Goal: Ask a question: Seek information or help from site administrators or community

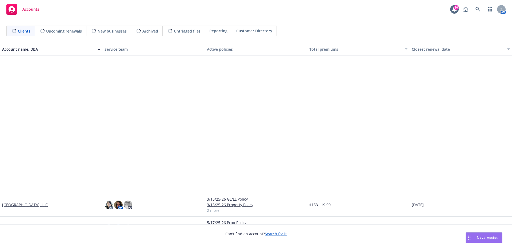
scroll to position [322, 0]
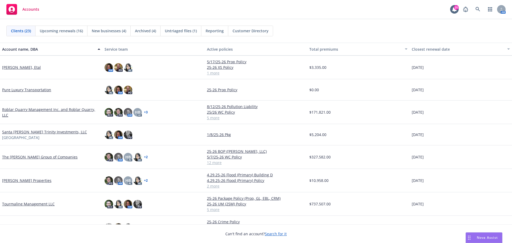
click at [32, 160] on div "The [PERSON_NAME] Group of Companies" at bounding box center [51, 156] width 102 height 23
click at [33, 157] on link "The [PERSON_NAME] Group of Companies" at bounding box center [39, 157] width 75 height 6
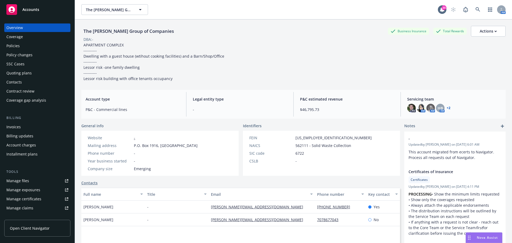
click at [28, 48] on div "Policies" at bounding box center [37, 46] width 62 height 9
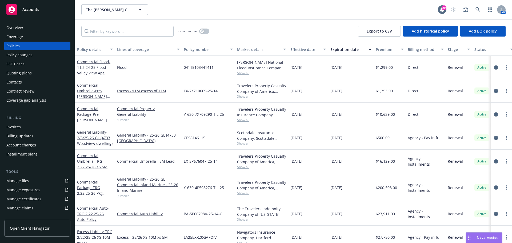
click at [479, 234] on div "Nova Assist" at bounding box center [484, 238] width 36 height 10
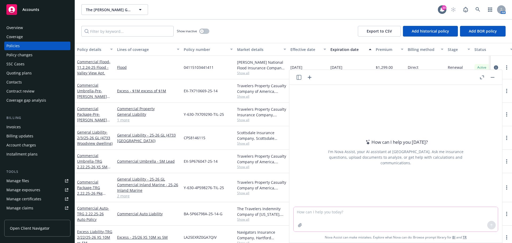
click at [396, 217] on textarea at bounding box center [396, 219] width 204 height 25
type textarea "should warehouse legal liability and personal property of others limits match f…"
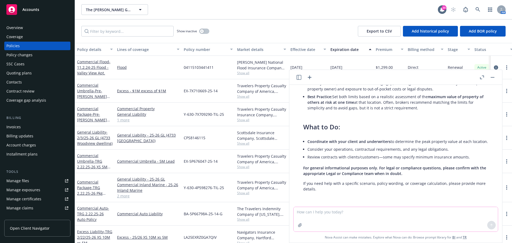
scroll to position [100, 0]
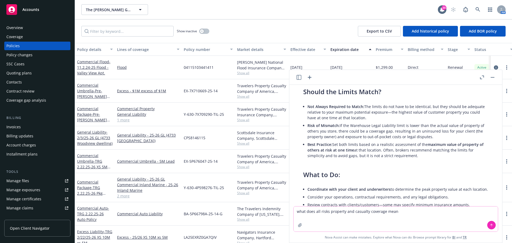
type textarea "what does all risks property and casualty coverage mean?"
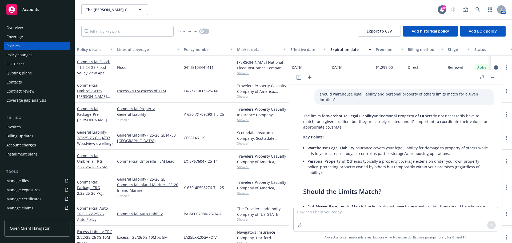
scroll to position [27, 0]
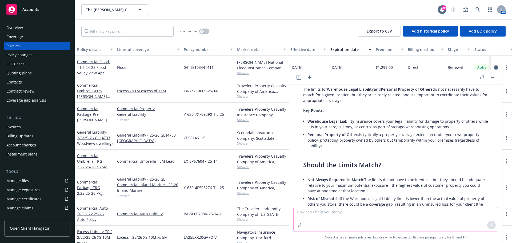
click at [356, 213] on textarea at bounding box center [396, 219] width 204 height 25
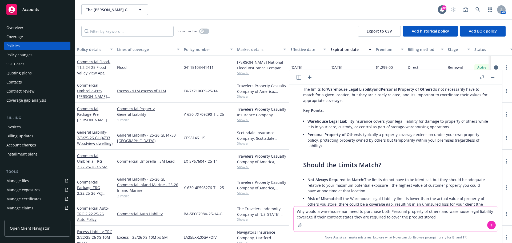
type textarea "Why would a warehouseman need to purchase both Personal property of others and …"
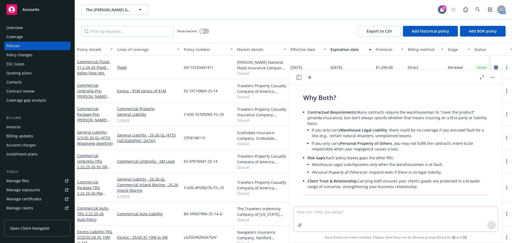
scroll to position [720, 0]
